Goal: Task Accomplishment & Management: Use online tool/utility

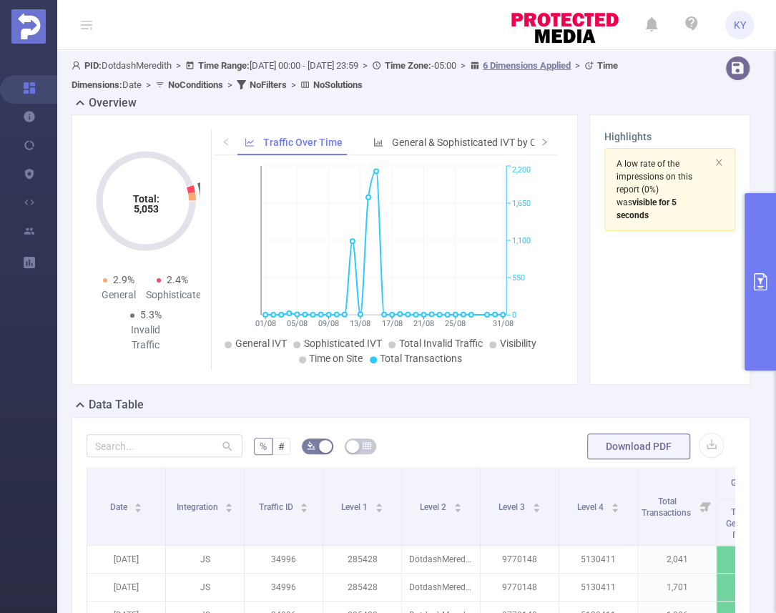
scroll to position [9, 0]
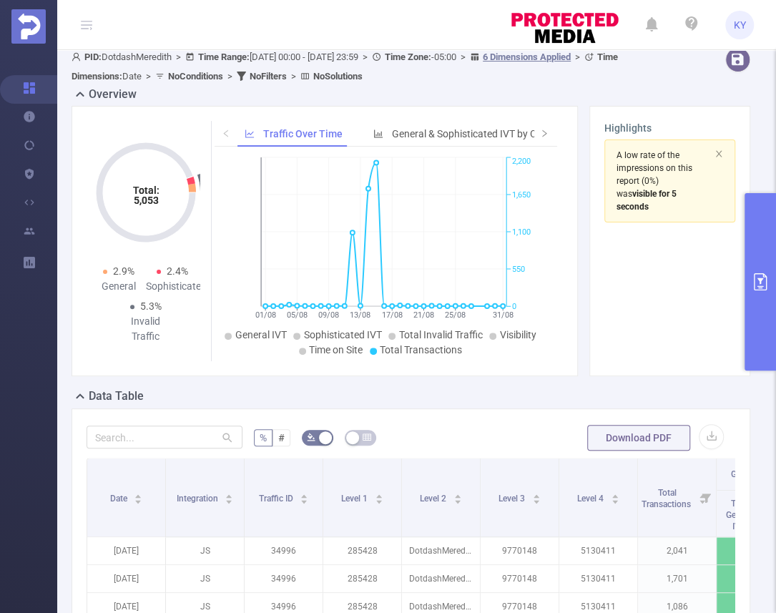
click at [753, 257] on button "primary" at bounding box center [759, 281] width 31 height 177
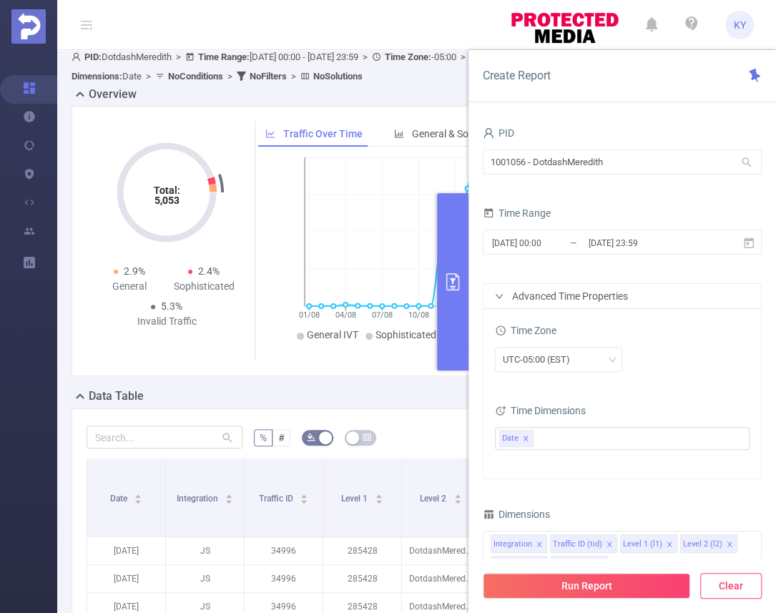
click at [756, 583] on button "Clear" at bounding box center [730, 586] width 61 height 26
type input "[DATE] 14:00"
type input "[DATE] 14:59"
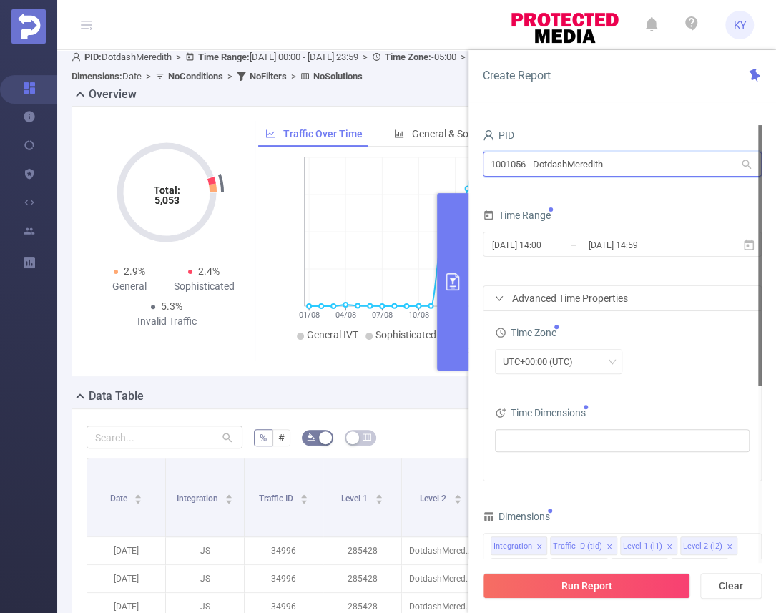
click at [591, 162] on input "1001056 - DotdashMeredith" at bounding box center [621, 164] width 279 height 25
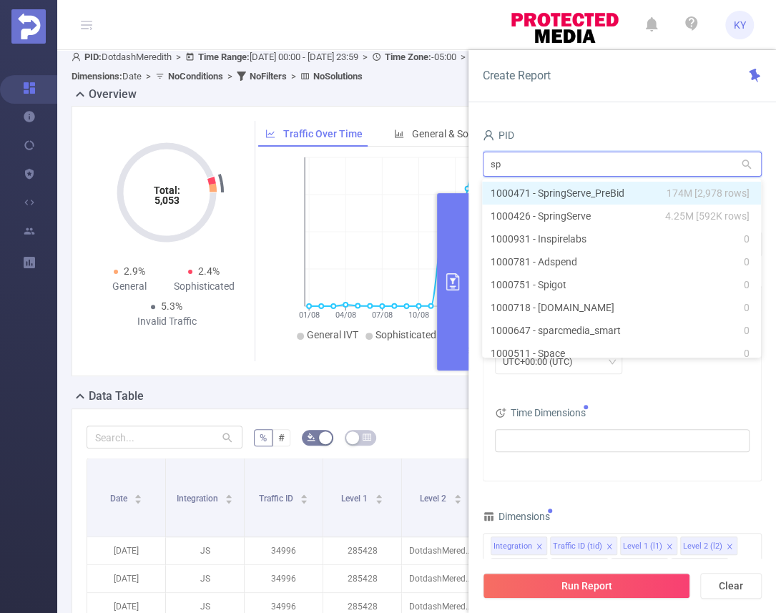
type input "spr"
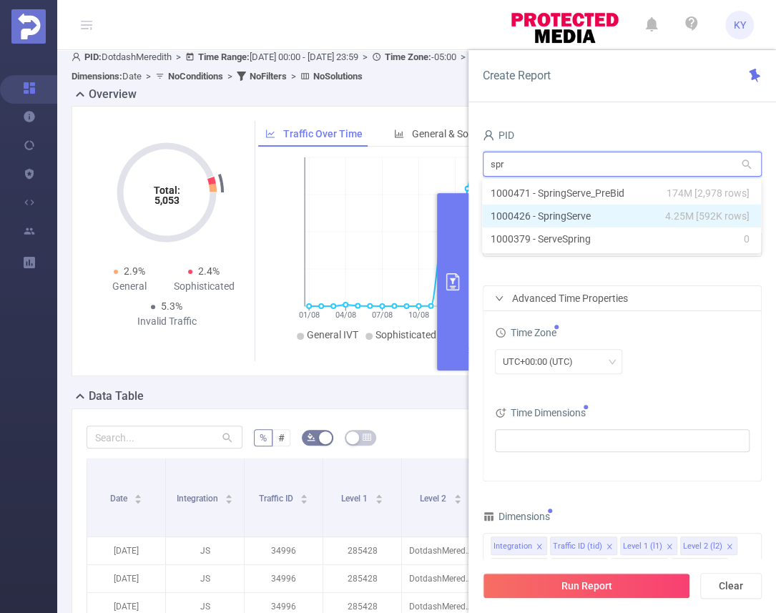
click at [608, 222] on li "1000426 - SpringServe 4.25M [592K rows]" at bounding box center [621, 215] width 279 height 23
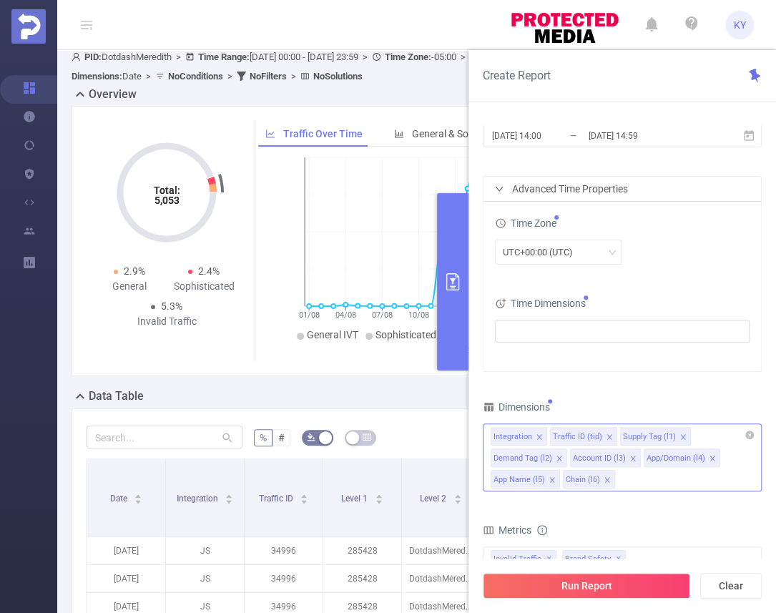
click at [604, 480] on icon "icon: close" at bounding box center [606, 479] width 7 height 7
click at [555, 457] on icon "icon: close" at bounding box center [558, 458] width 7 height 7
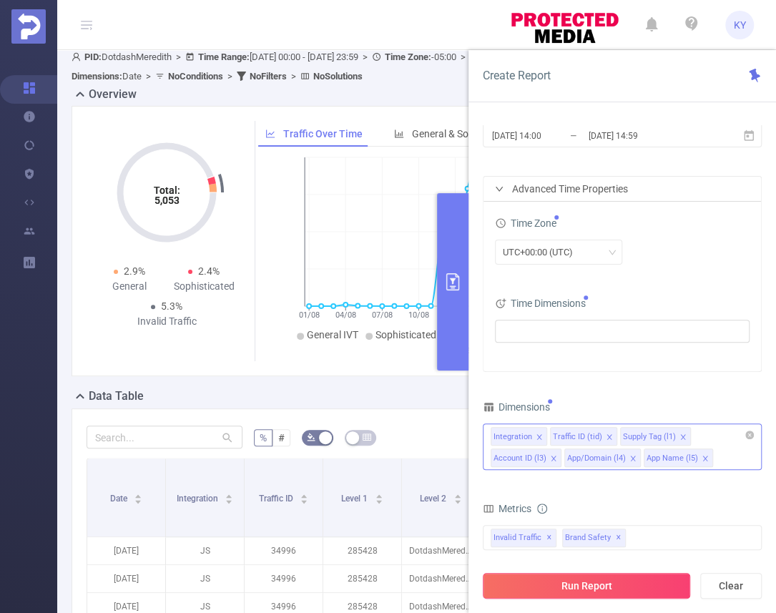
click at [607, 595] on button "Run Report" at bounding box center [585, 586] width 207 height 26
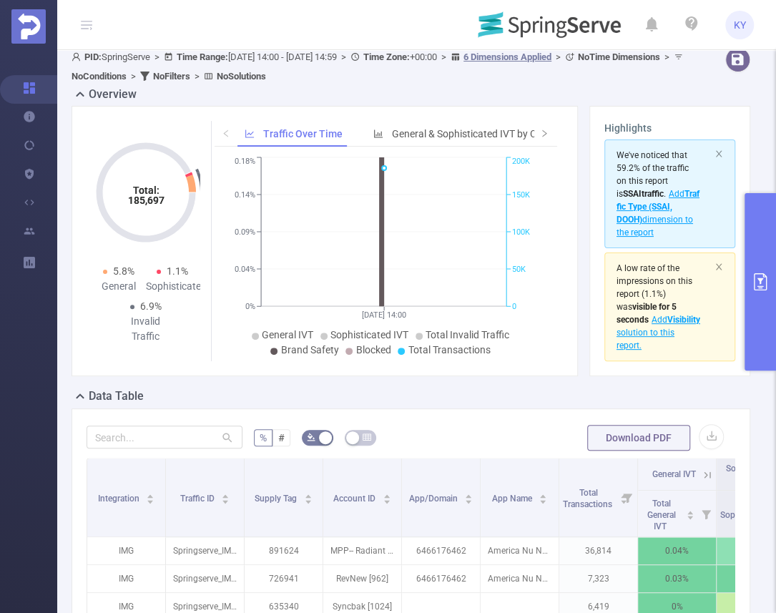
scroll to position [247, 0]
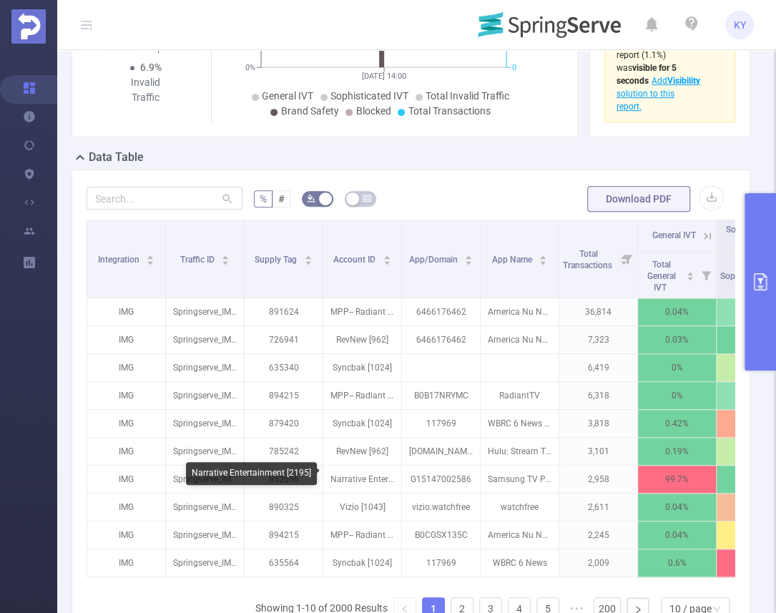
click at [292, 474] on div "Narrative Entertainment [2195]" at bounding box center [251, 473] width 131 height 23
copy div "2195"
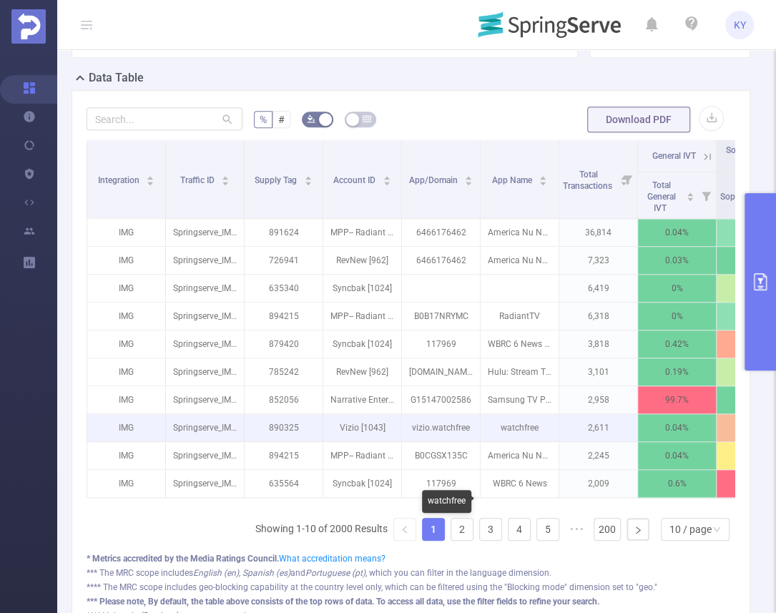
scroll to position [456, 0]
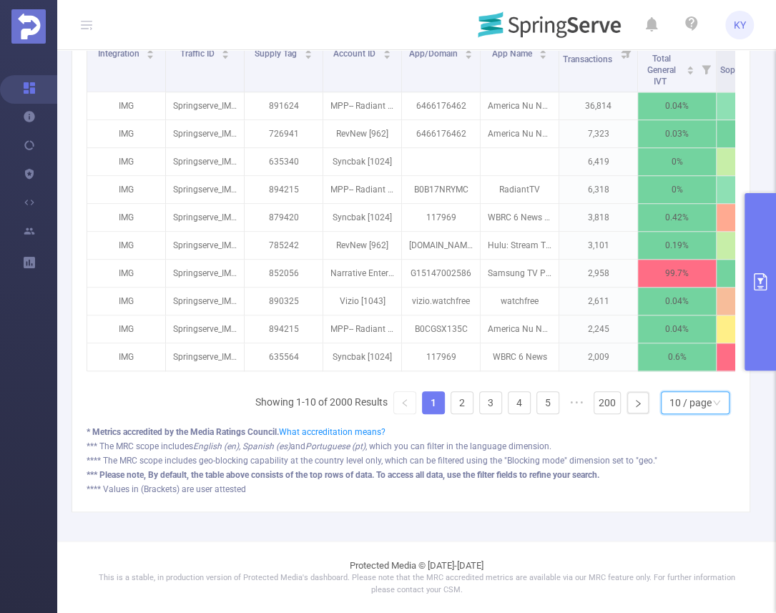
click at [681, 402] on div "10 / page" at bounding box center [690, 402] width 42 height 21
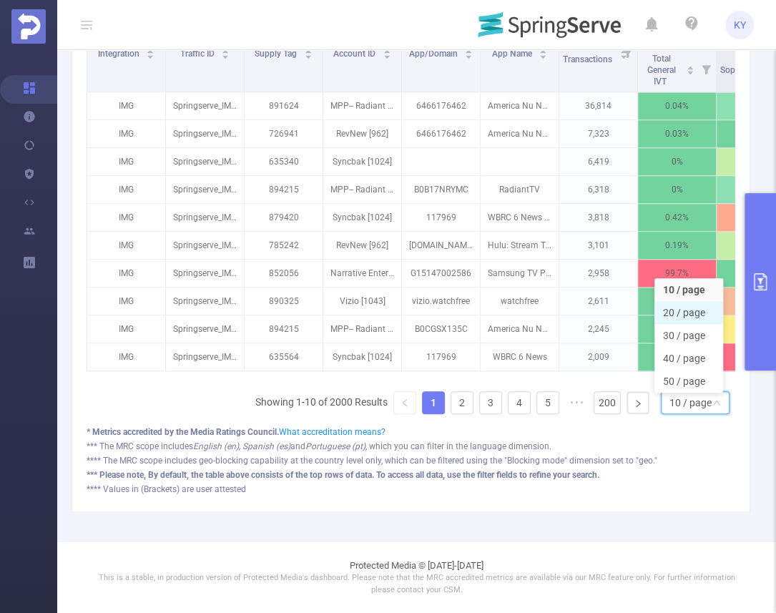
click at [680, 308] on li "20 / page" at bounding box center [688, 312] width 69 height 23
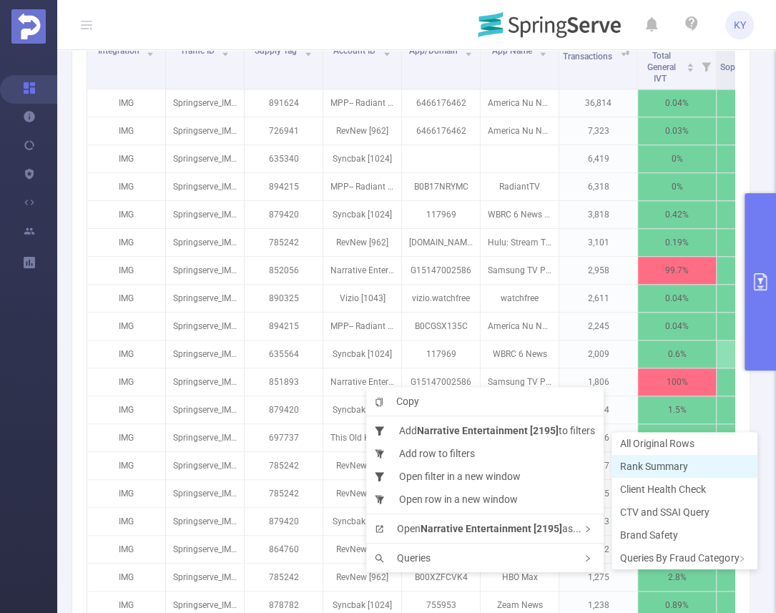
click at [630, 465] on span "Rank Summary" at bounding box center [654, 465] width 68 height 11
